Goal: Transaction & Acquisition: Purchase product/service

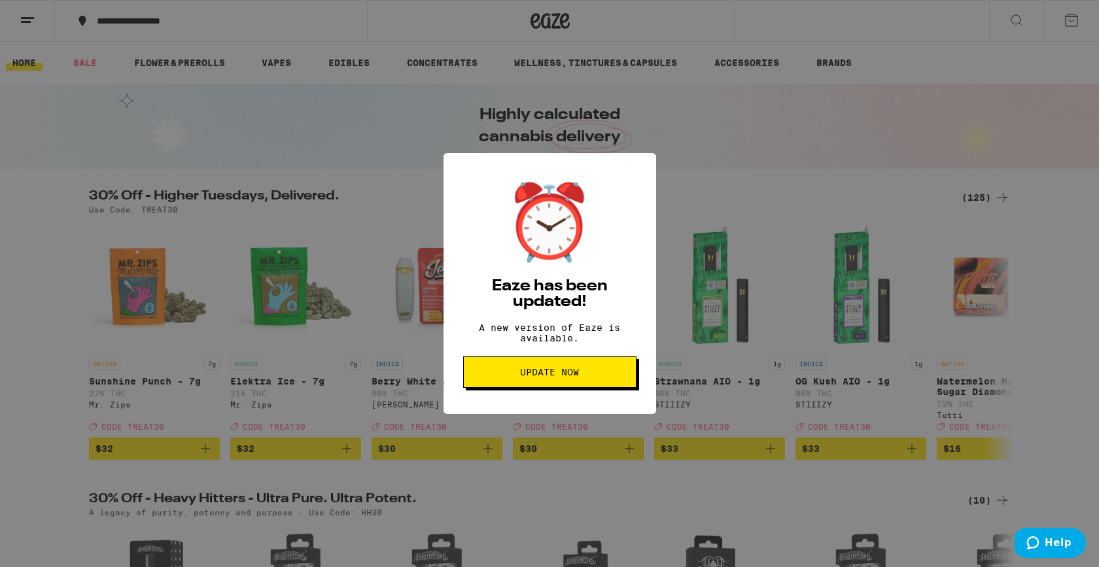
scroll to position [0, 3125]
click at [587, 377] on span "Update Now" at bounding box center [549, 371] width 151 height 9
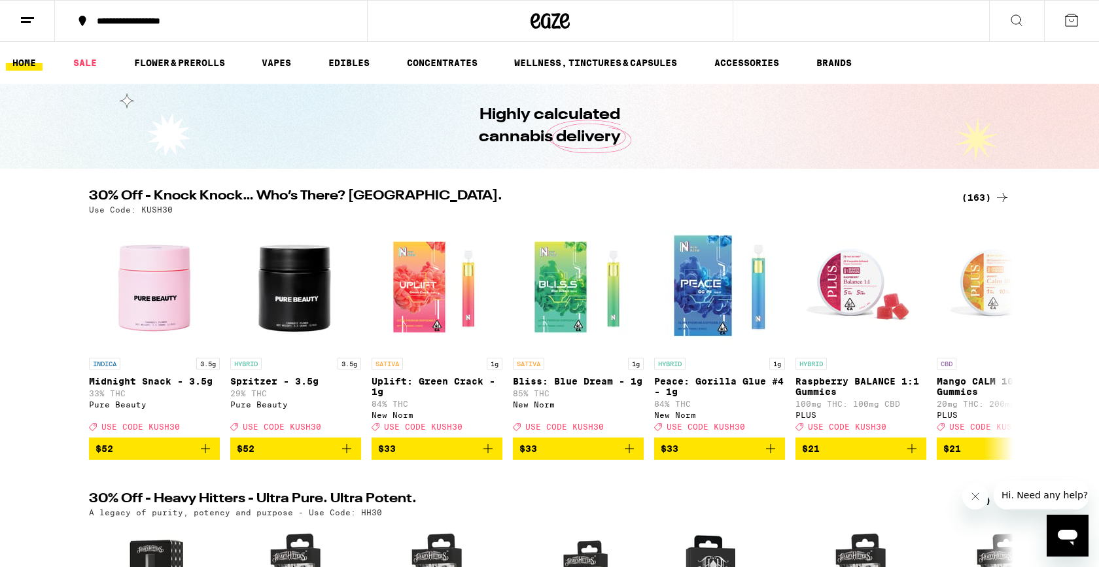
click at [978, 194] on div "(163)" at bounding box center [985, 198] width 48 height 16
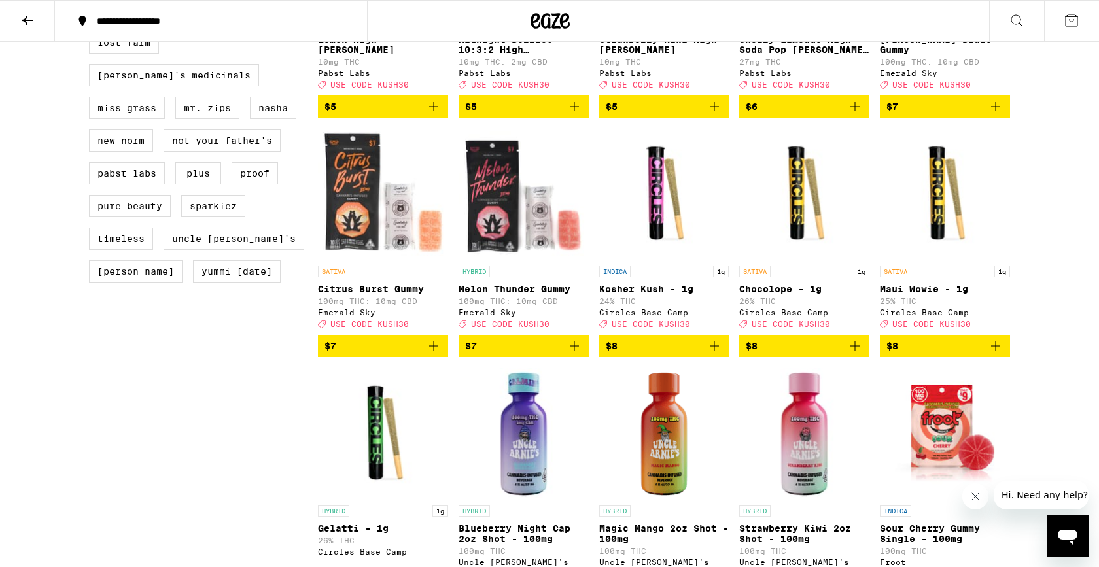
scroll to position [1038, 0]
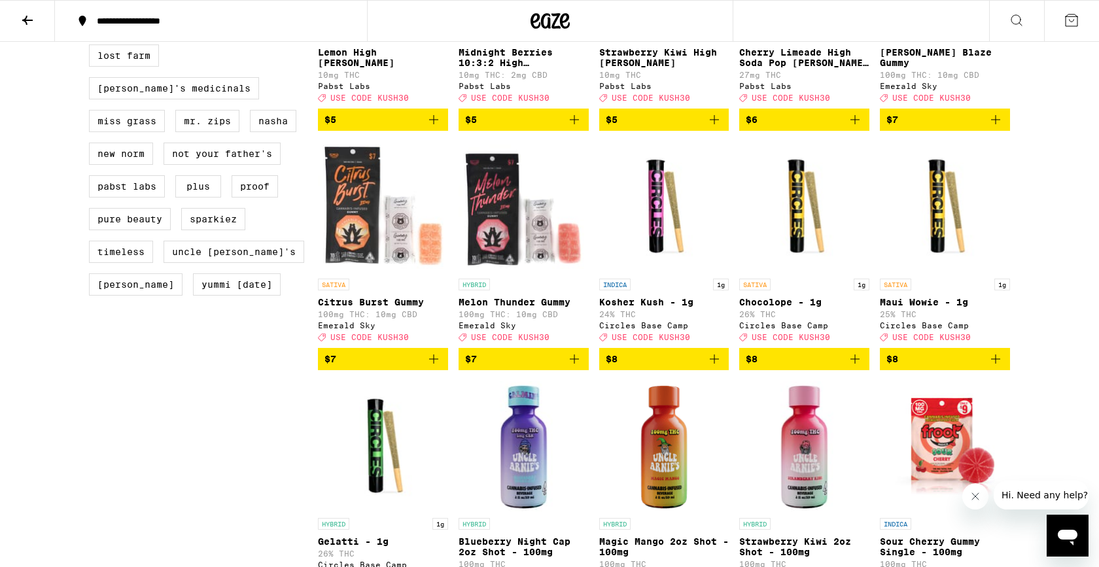
click at [434, 367] on icon "Add to bag" at bounding box center [434, 359] width 16 height 16
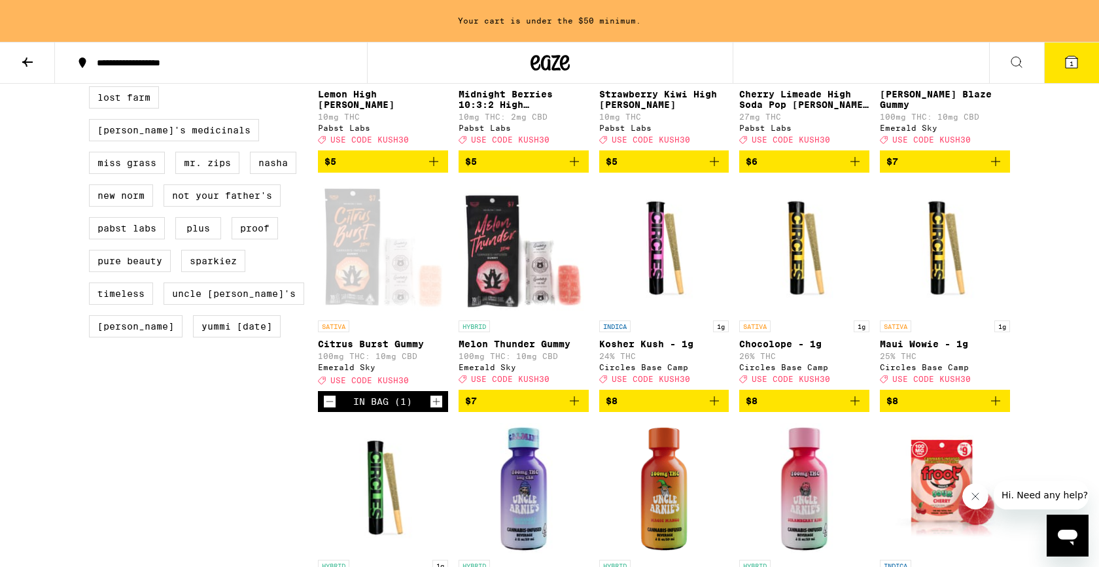
scroll to position [1080, 0]
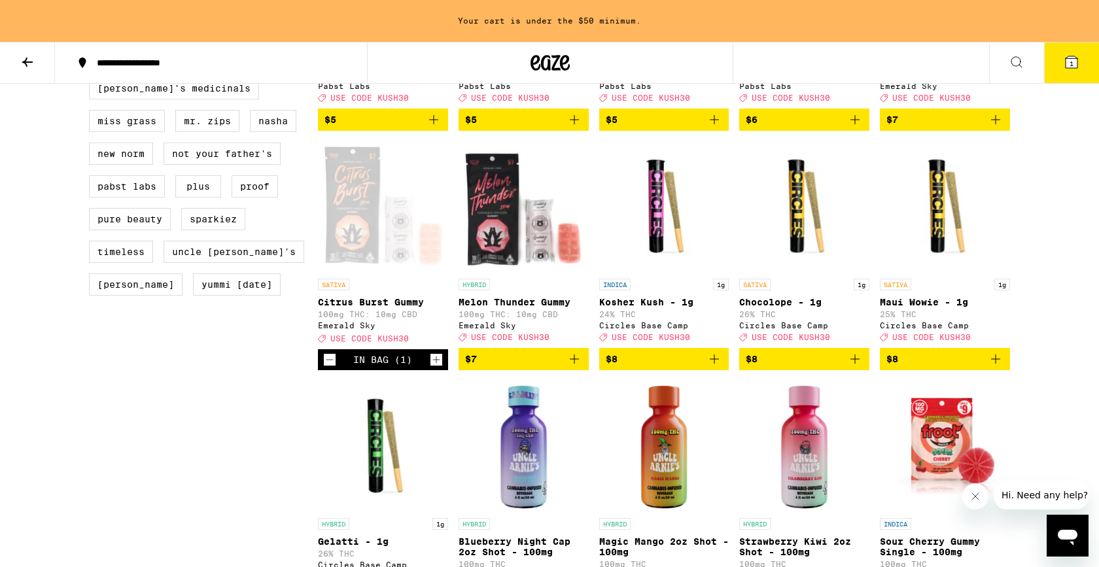
click at [434, 367] on icon "Increment" at bounding box center [436, 360] width 12 height 16
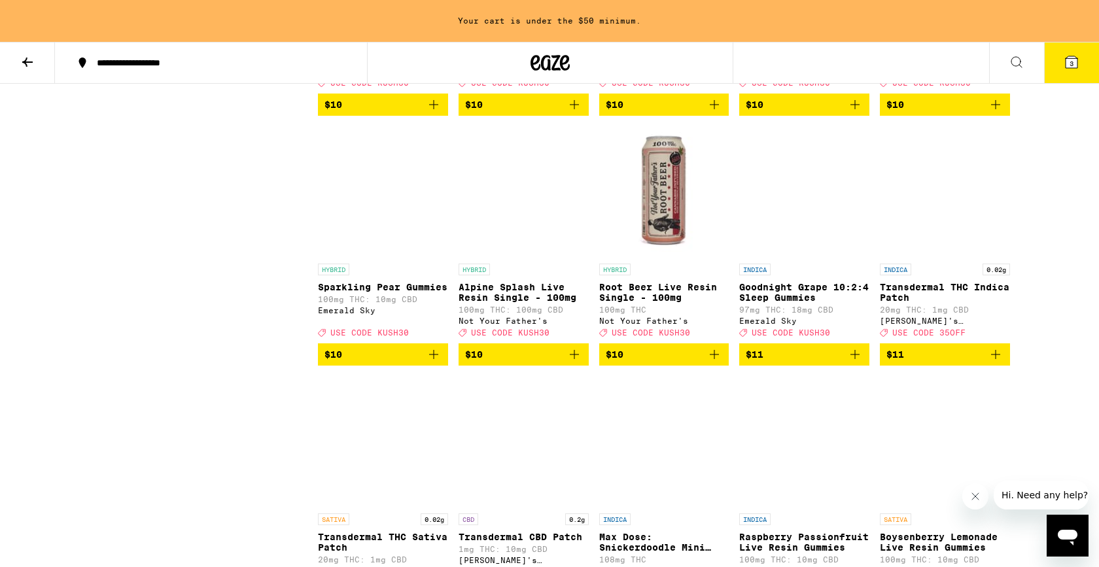
scroll to position [2085, 0]
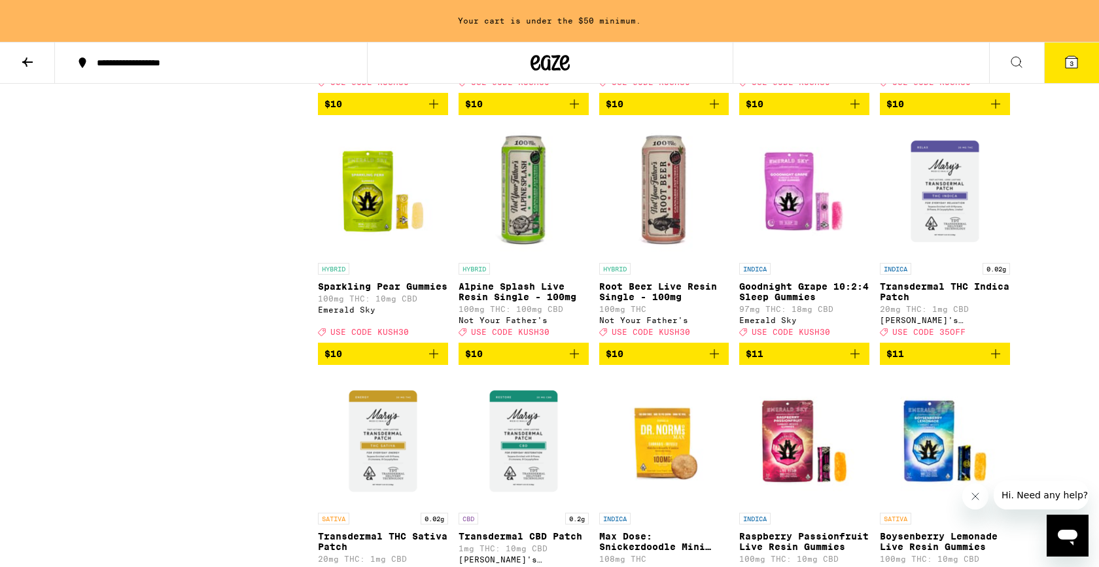
click at [715, 362] on icon "Add to bag" at bounding box center [714, 354] width 16 height 16
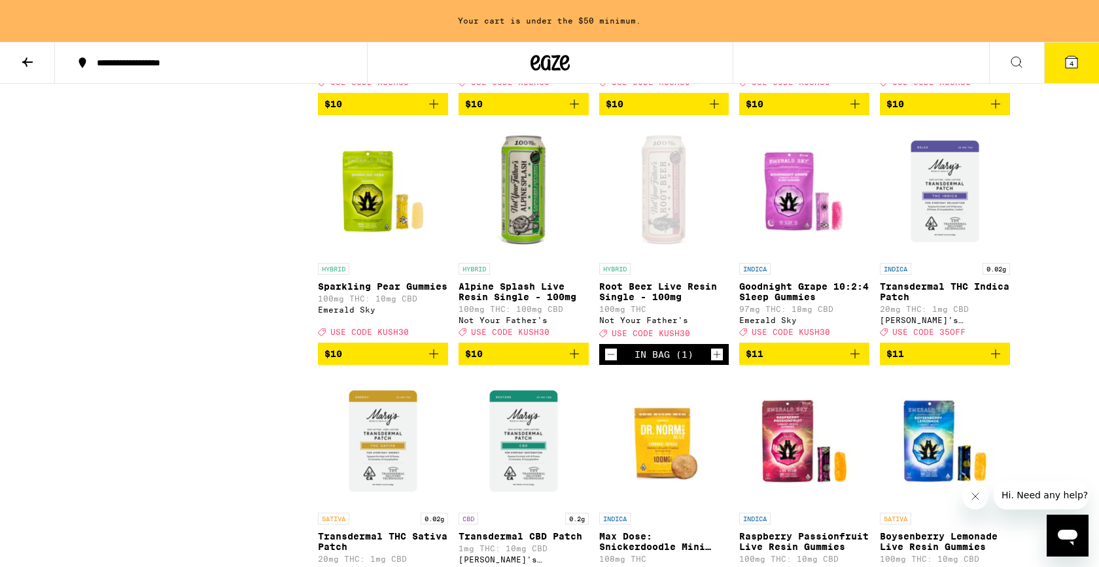
click at [715, 362] on icon "Increment" at bounding box center [717, 355] width 12 height 16
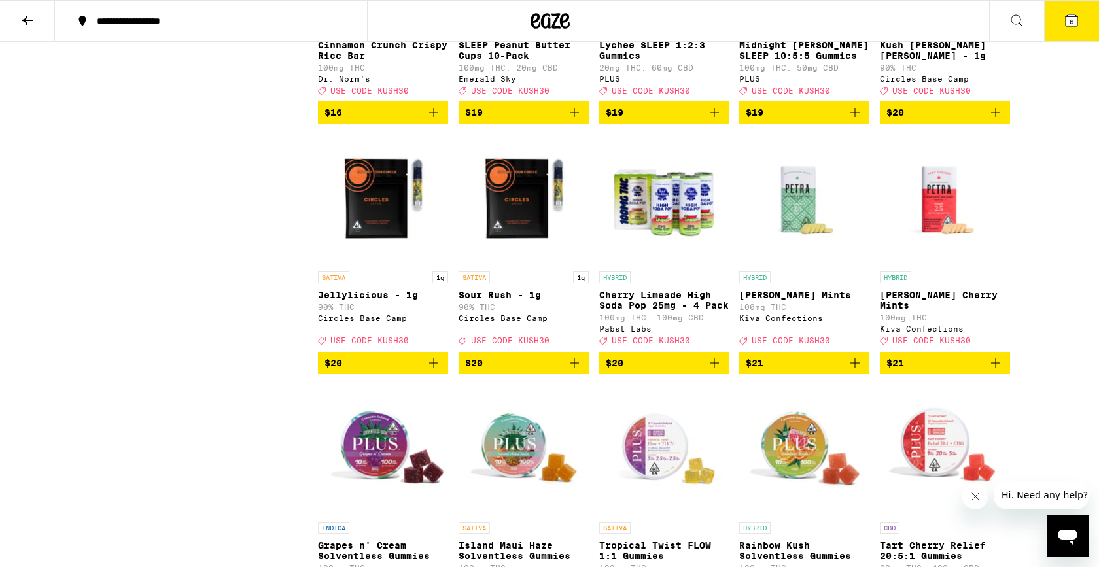
scroll to position [4036, 0]
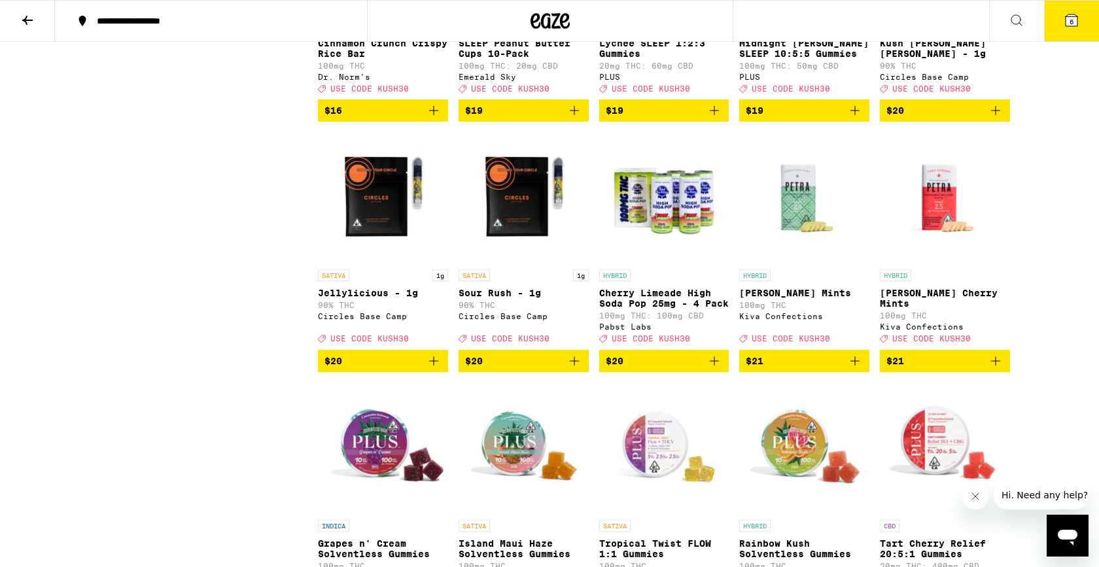
click at [435, 369] on icon "Add to bag" at bounding box center [434, 361] width 16 height 16
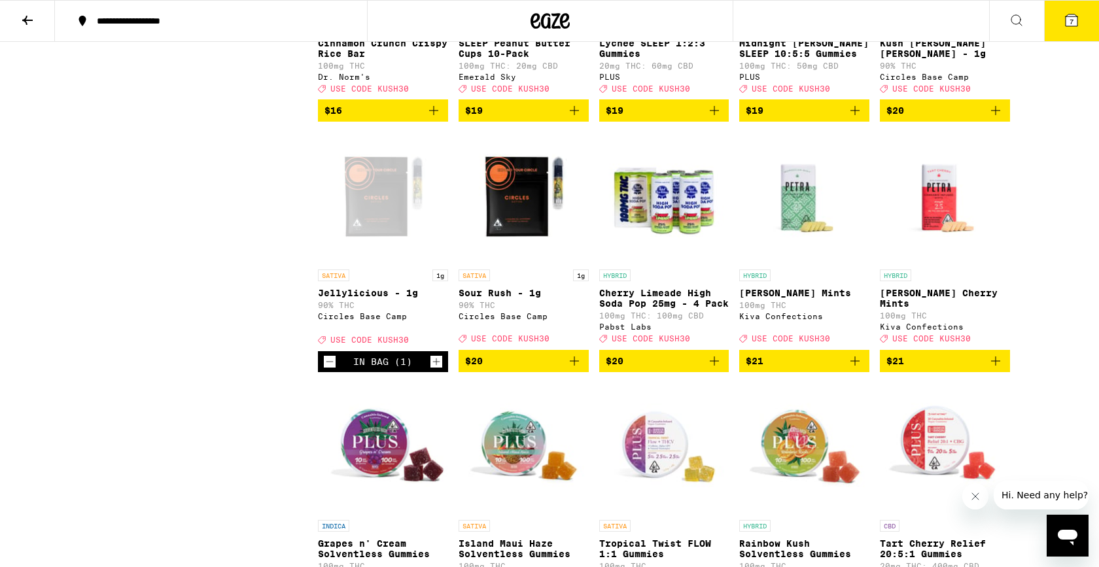
click at [435, 365] on icon "Increment" at bounding box center [436, 361] width 7 height 7
click at [573, 366] on icon "Add to bag" at bounding box center [574, 360] width 9 height 9
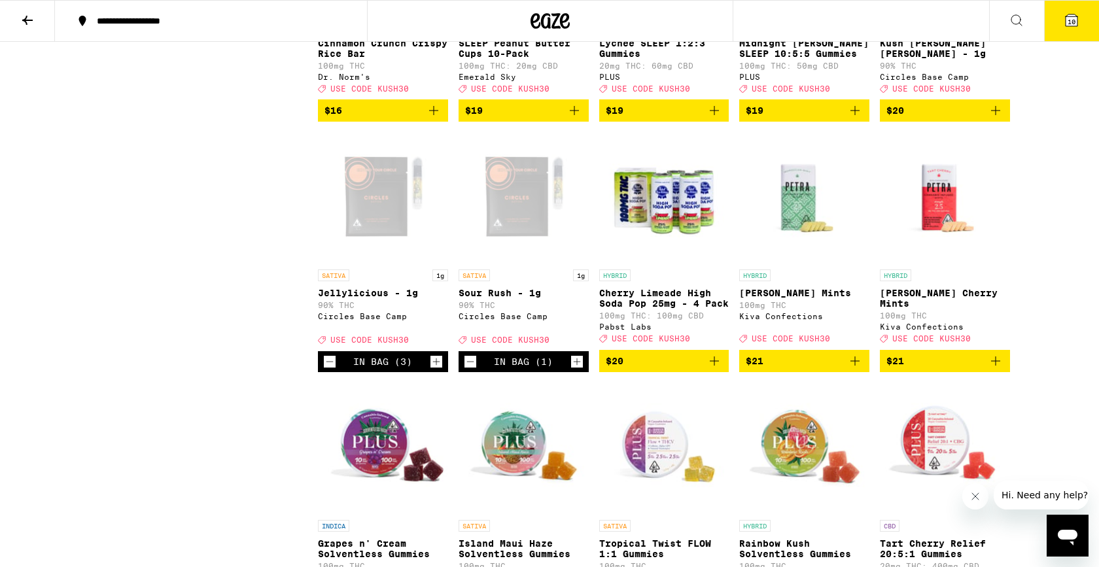
click at [573, 369] on icon "Increment" at bounding box center [577, 362] width 12 height 16
click at [1070, 29] on button "11" at bounding box center [1071, 21] width 55 height 41
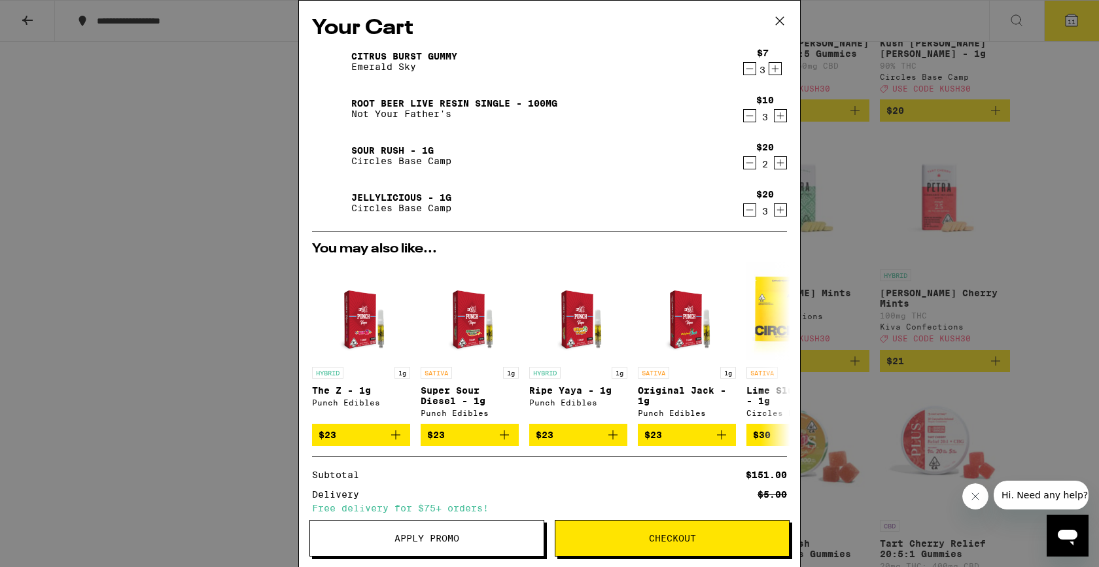
click at [487, 536] on span "Apply Promo" at bounding box center [426, 538] width 233 height 9
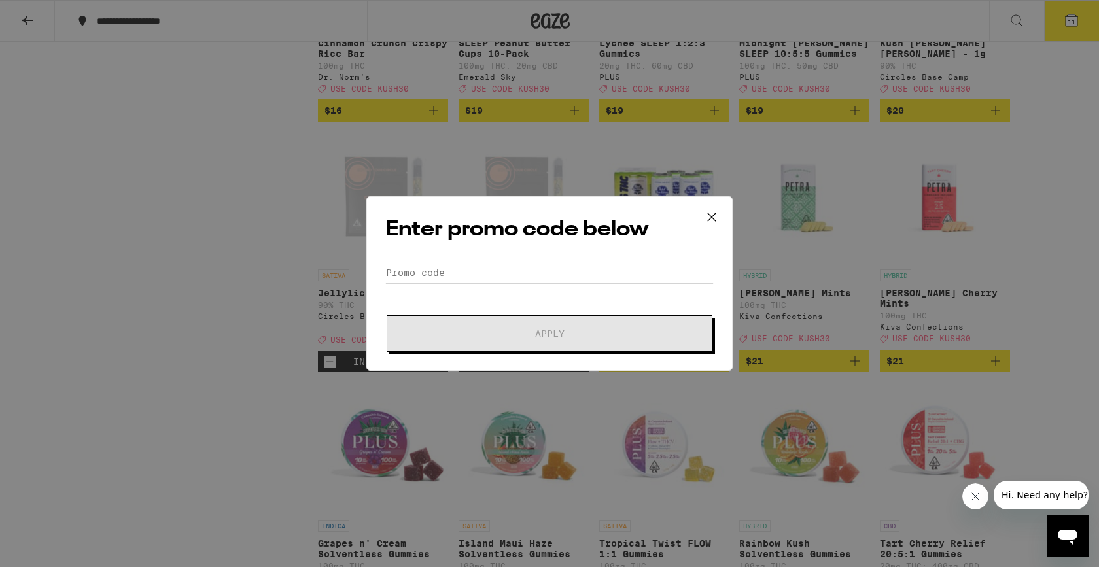
click at [447, 277] on input "Promo Code" at bounding box center [549, 273] width 328 height 20
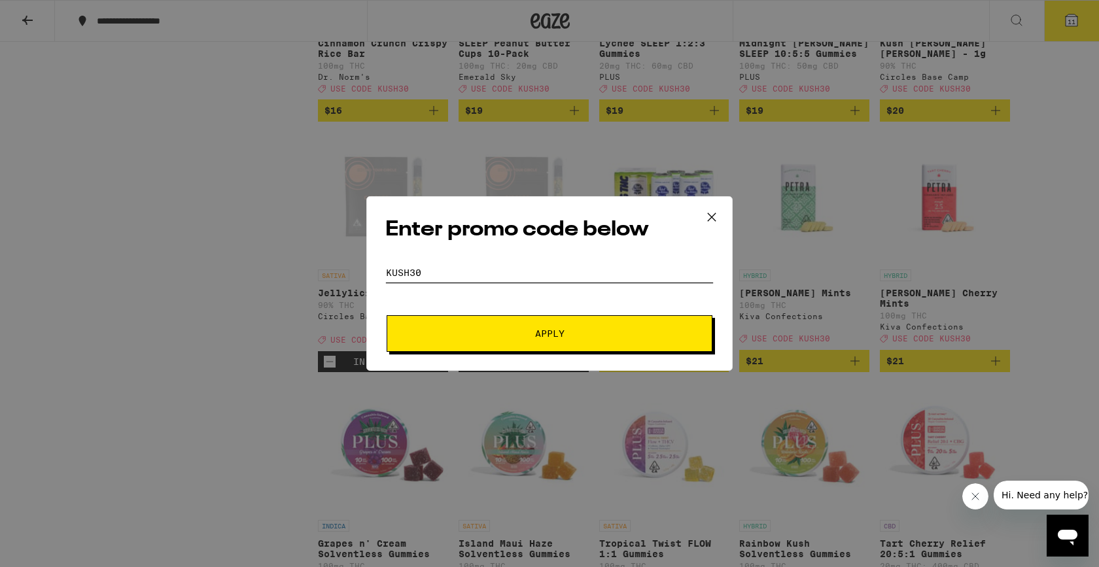
type input "kush30"
click at [492, 330] on span "Apply" at bounding box center [549, 333] width 235 height 9
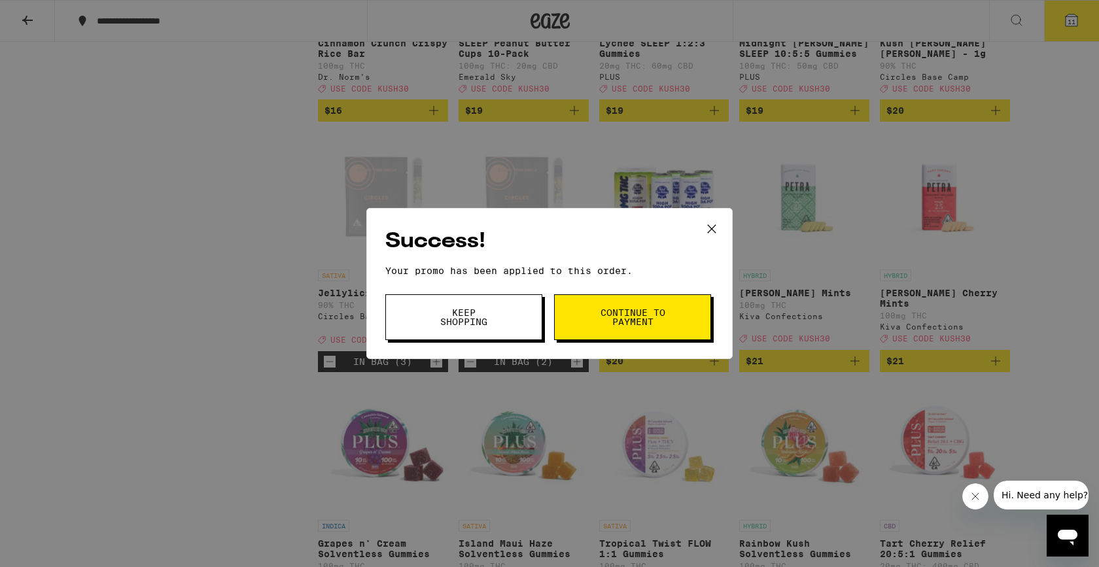
click at [618, 316] on span "Continue to payment" at bounding box center [632, 317] width 67 height 18
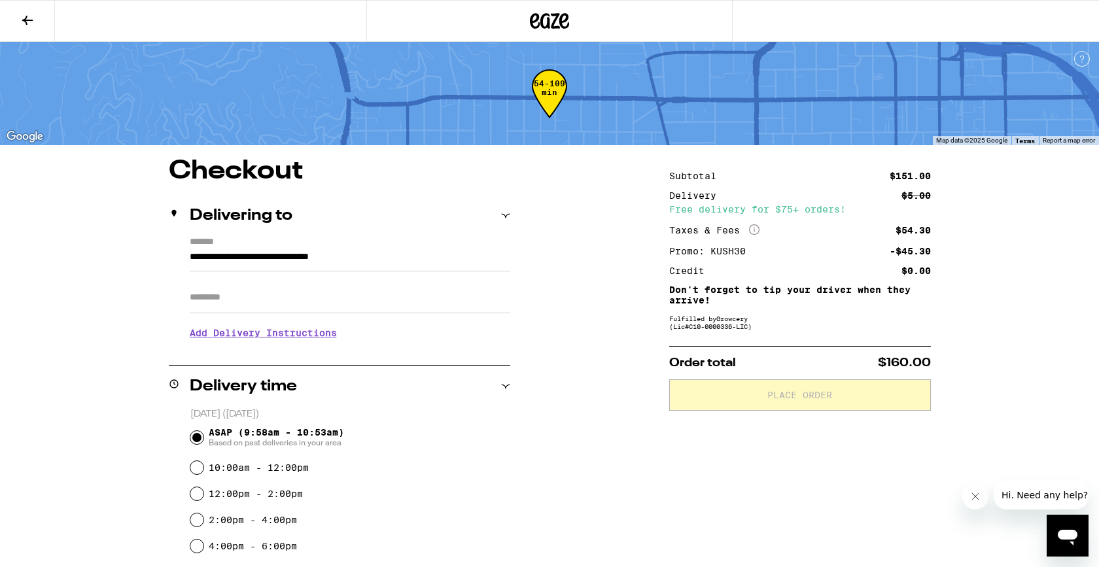
click at [296, 305] on input "Apt/Suite" at bounding box center [350, 297] width 320 height 31
type input "*"
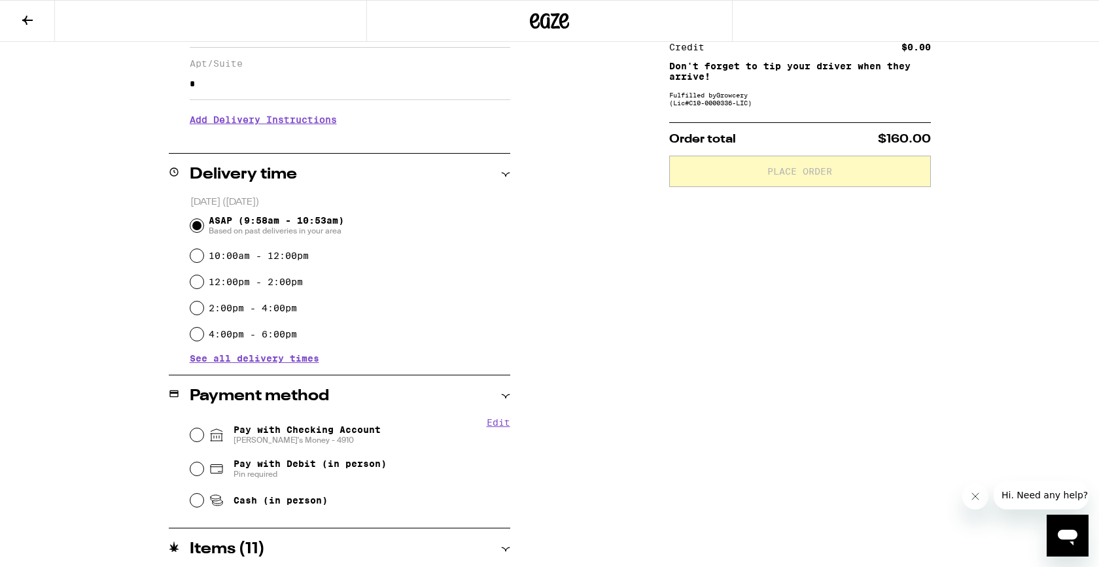
scroll to position [231, 0]
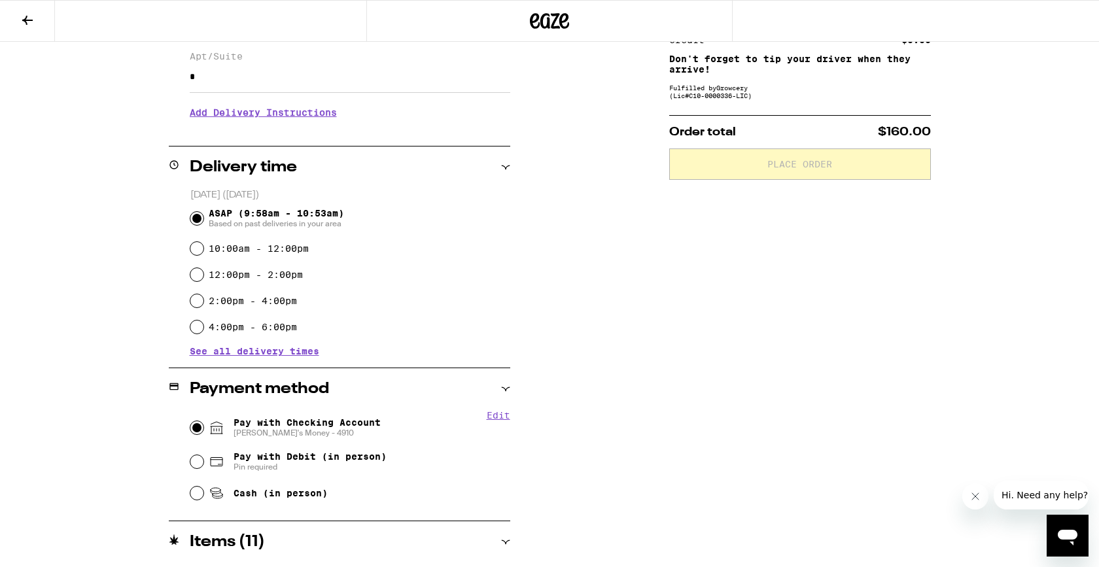
click at [194, 425] on input "Pay with Checking Account Aaron's Money - 4910" at bounding box center [196, 427] width 13 height 13
radio input "true"
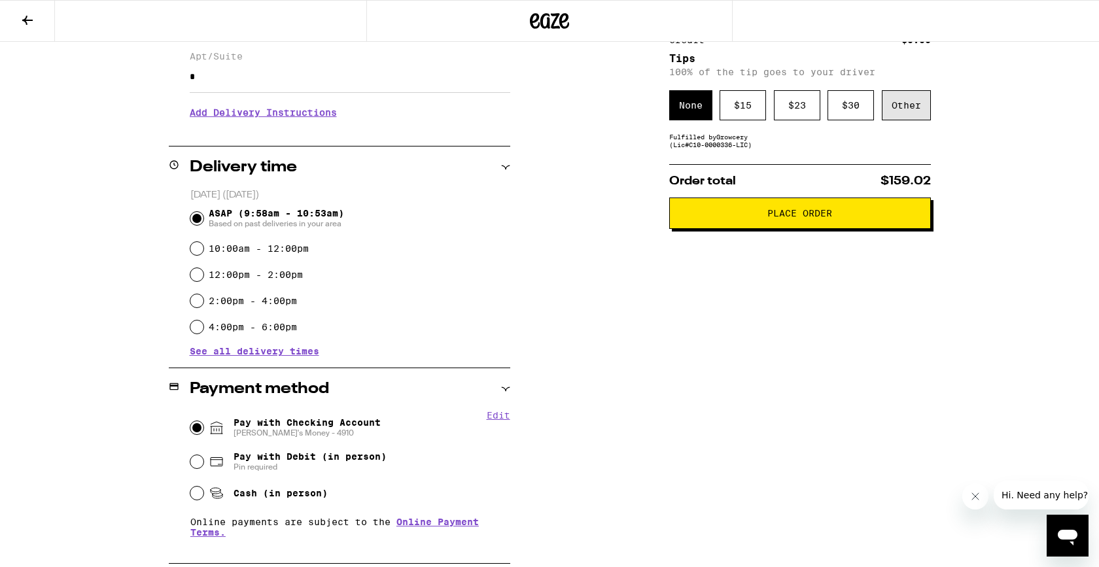
click at [904, 106] on div "Other" at bounding box center [905, 105] width 49 height 30
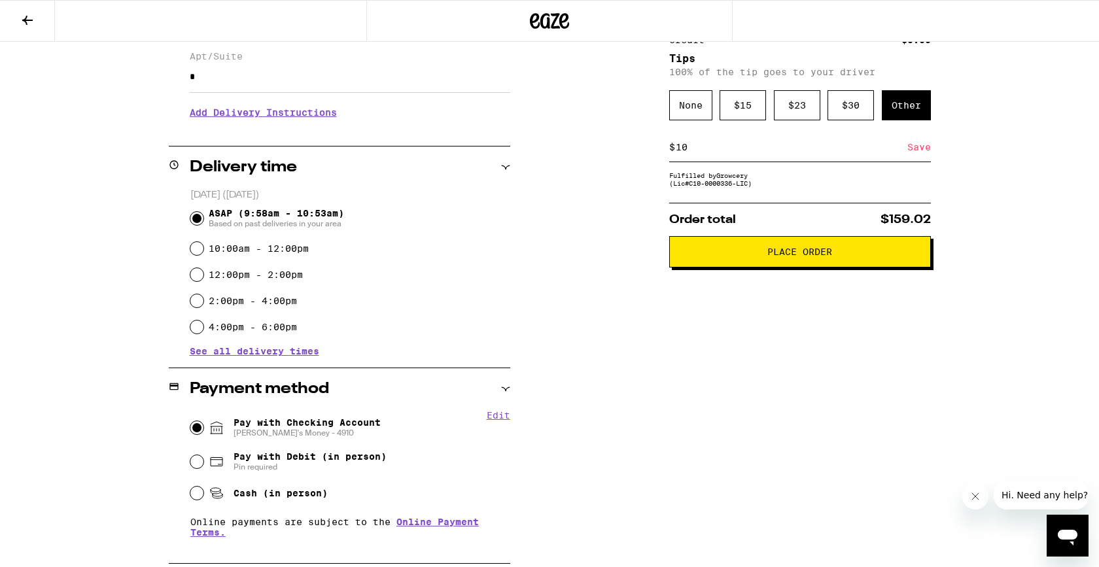
type input "10"
click at [921, 151] on div "Save" at bounding box center [919, 147] width 24 height 29
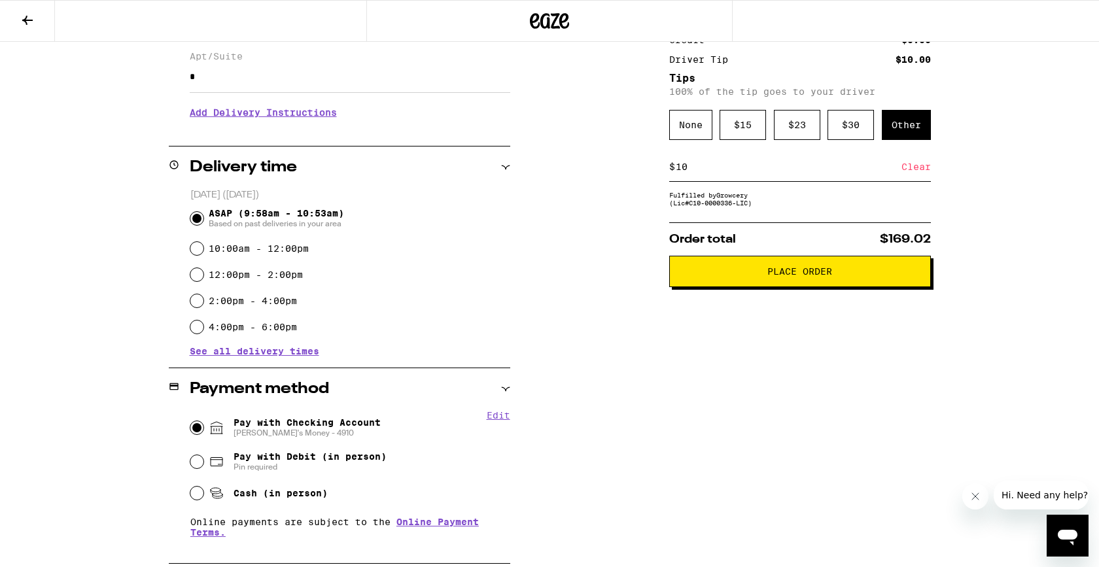
click at [798, 287] on button "Place Order" at bounding box center [800, 271] width 262 height 31
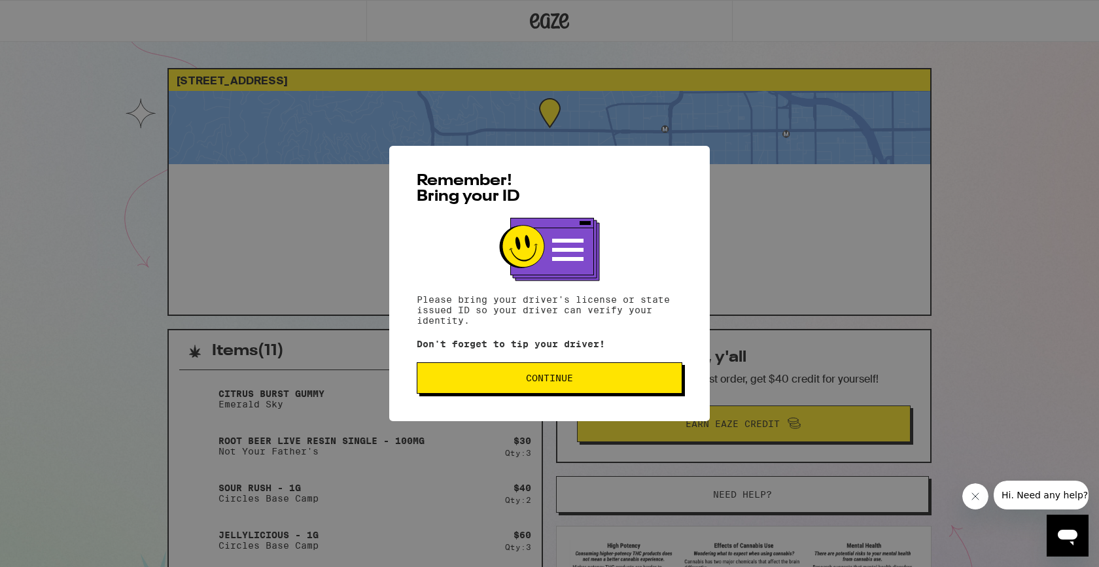
click at [601, 378] on span "Continue" at bounding box center [549, 377] width 243 height 9
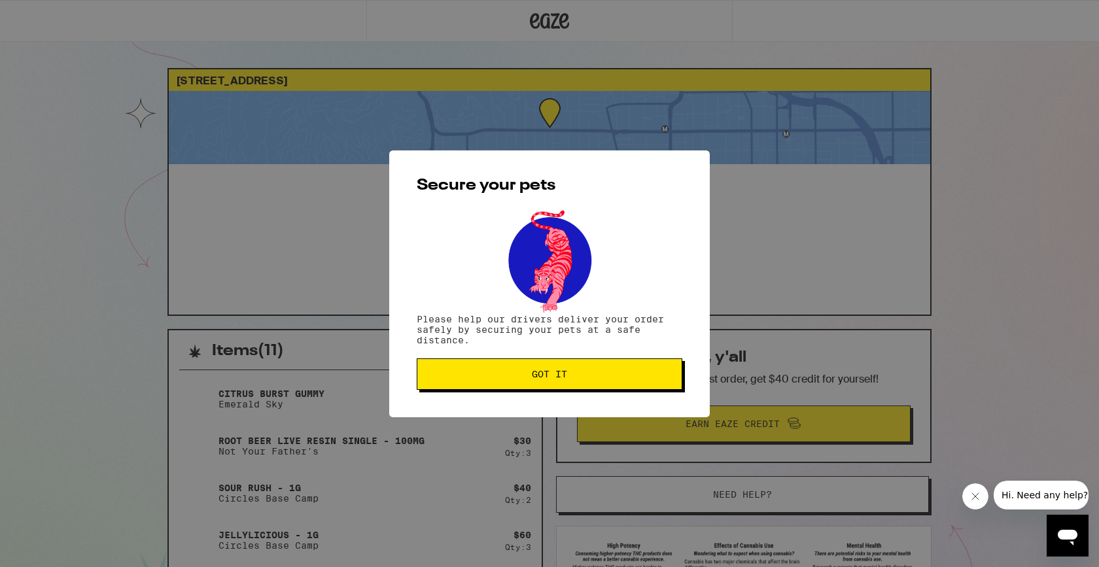
click at [601, 378] on span "Got it" at bounding box center [549, 373] width 243 height 9
